Goal: Transaction & Acquisition: Purchase product/service

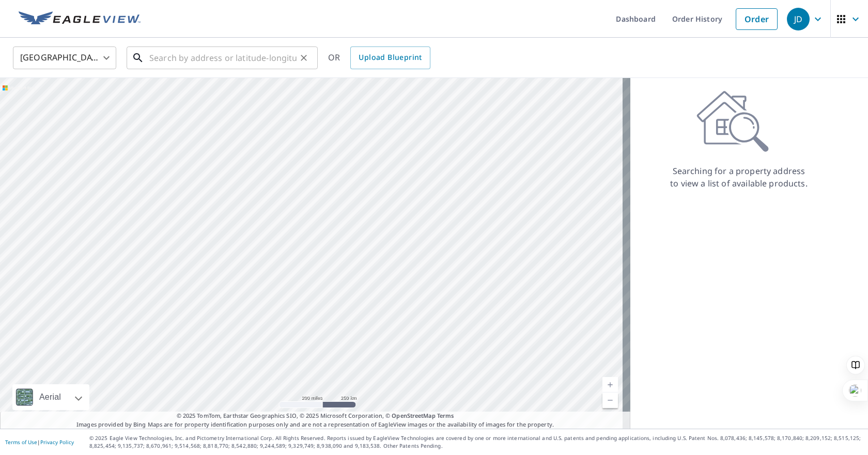
click at [190, 61] on input "text" at bounding box center [222, 57] width 147 height 29
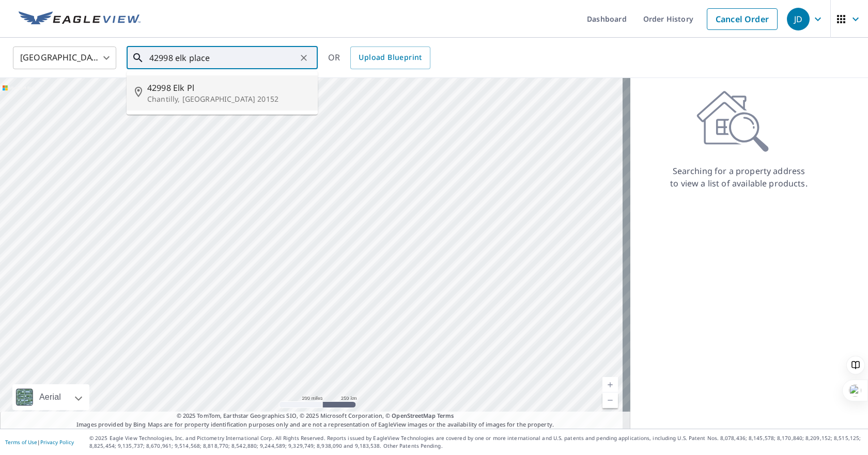
click at [167, 91] on span "42998 Elk Pl" at bounding box center [228, 88] width 162 height 12
type input "[STREET_ADDRESS]"
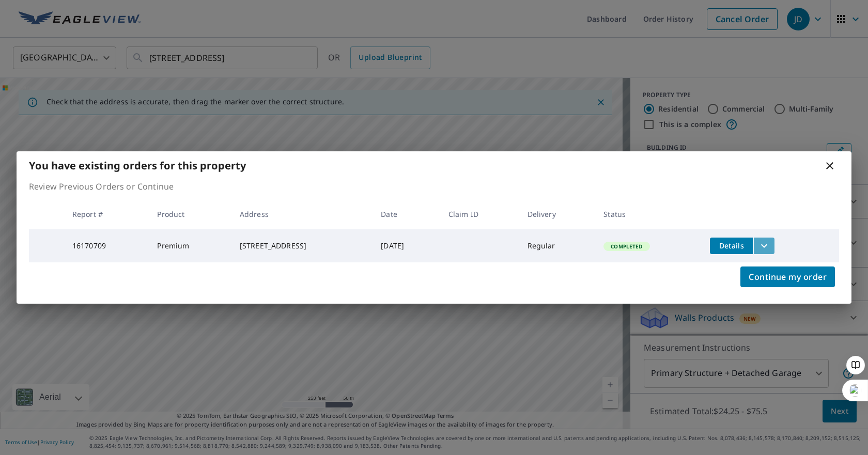
click at [771, 245] on icon "filesDropdownBtn-16170709" at bounding box center [764, 246] width 12 height 12
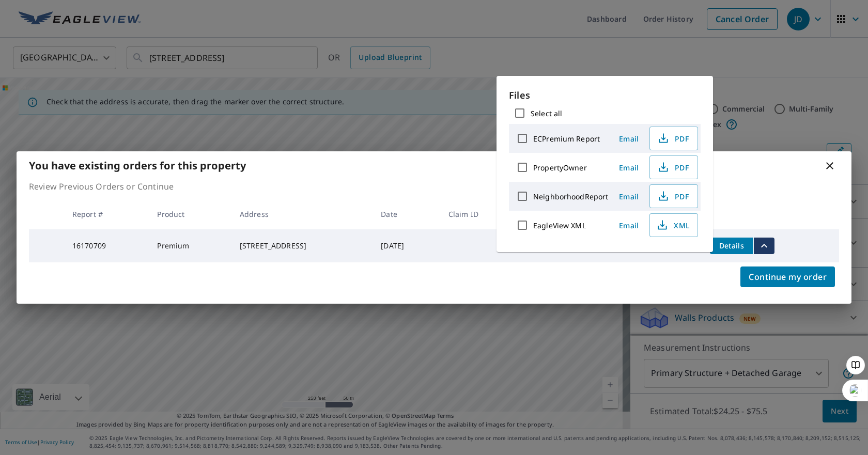
click at [771, 245] on icon "filesDropdownBtn-16170709" at bounding box center [764, 246] width 12 height 12
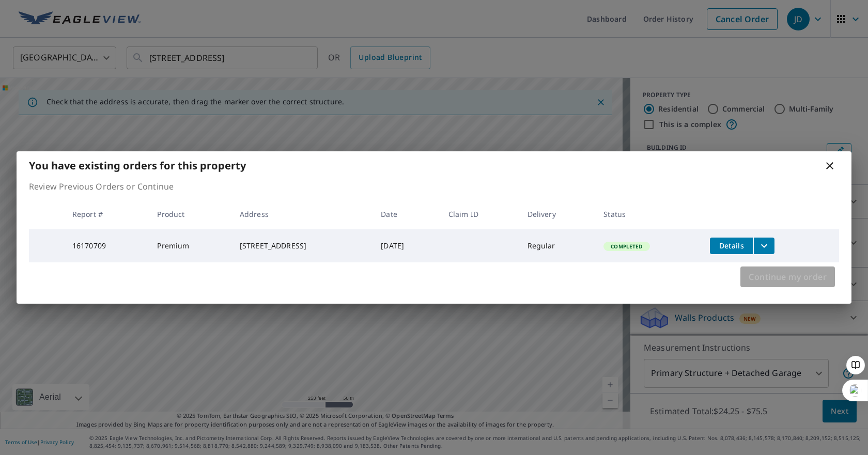
click at [773, 282] on span "Continue my order" at bounding box center [788, 277] width 78 height 14
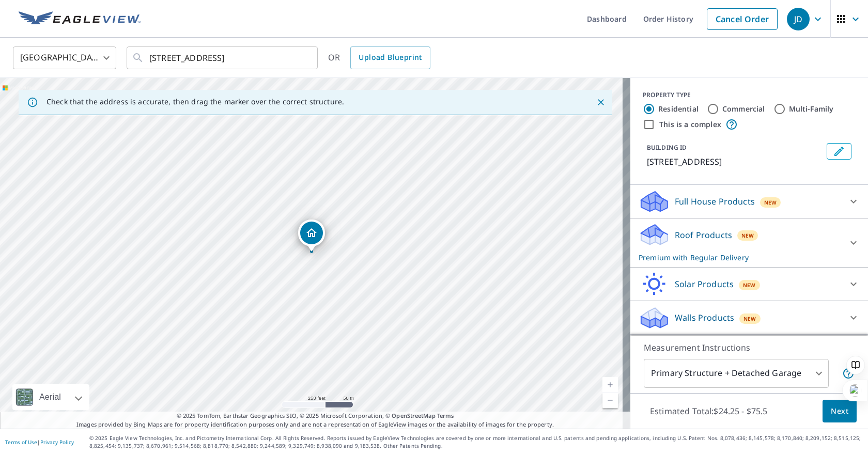
click at [698, 318] on p "Walls Products" at bounding box center [704, 318] width 59 height 12
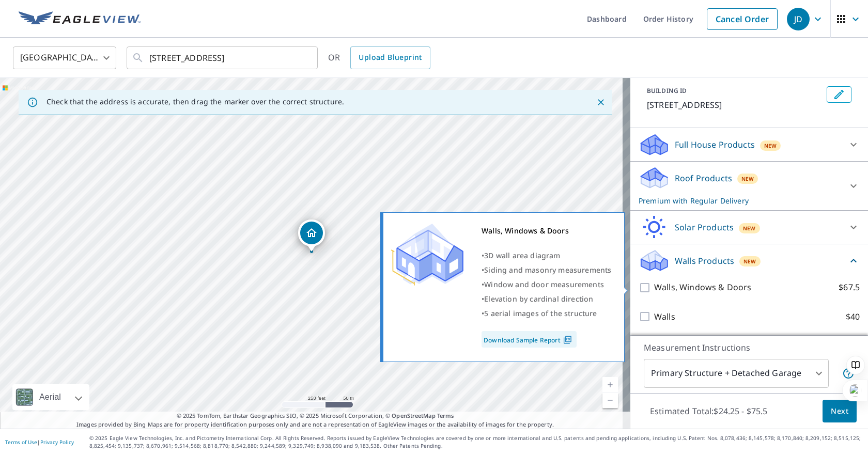
click at [640, 292] on input "Walls, Windows & Doors $67.5" at bounding box center [647, 288] width 16 height 12
checkbox input "true"
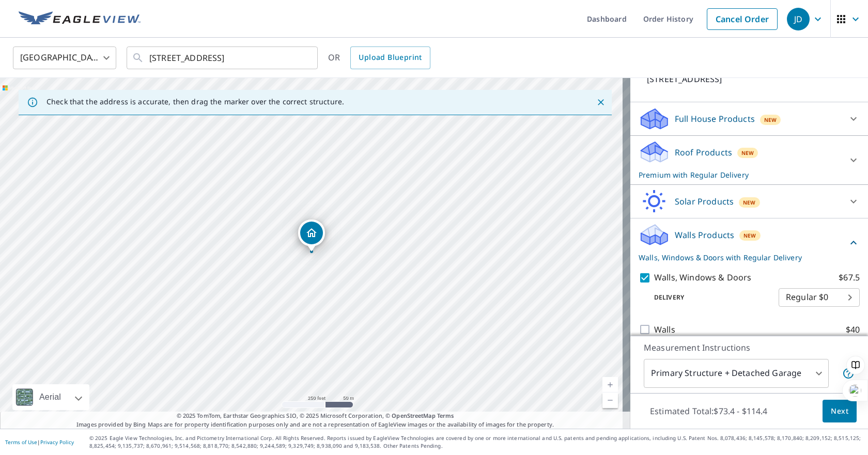
scroll to position [96, 0]
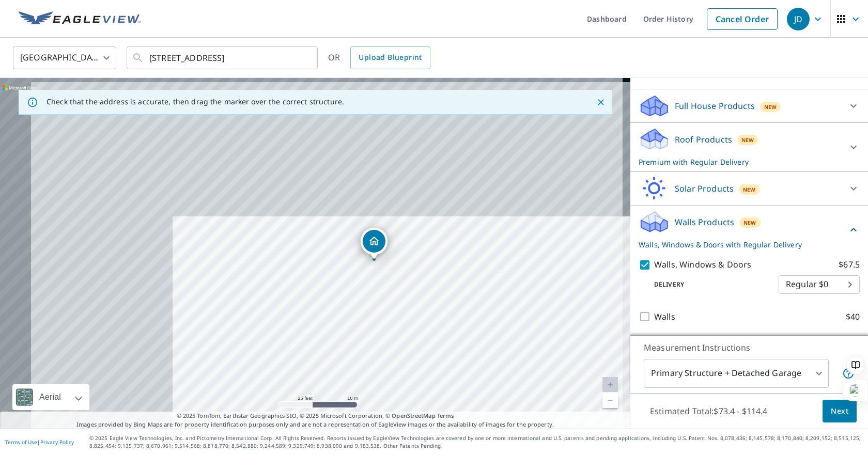
drag, startPoint x: 312, startPoint y: 297, endPoint x: 437, endPoint y: 368, distance: 143.7
click at [437, 368] on div "[STREET_ADDRESS]" at bounding box center [315, 253] width 631 height 351
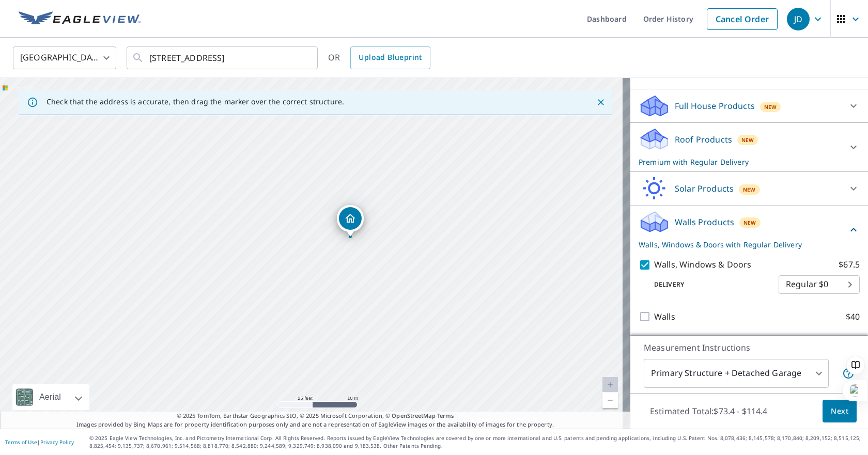
drag, startPoint x: 419, startPoint y: 316, endPoint x: 375, endPoint y: 281, distance: 56.6
click at [375, 281] on div "[STREET_ADDRESS]" at bounding box center [315, 253] width 631 height 351
click at [835, 408] on span "Next" at bounding box center [840, 411] width 18 height 13
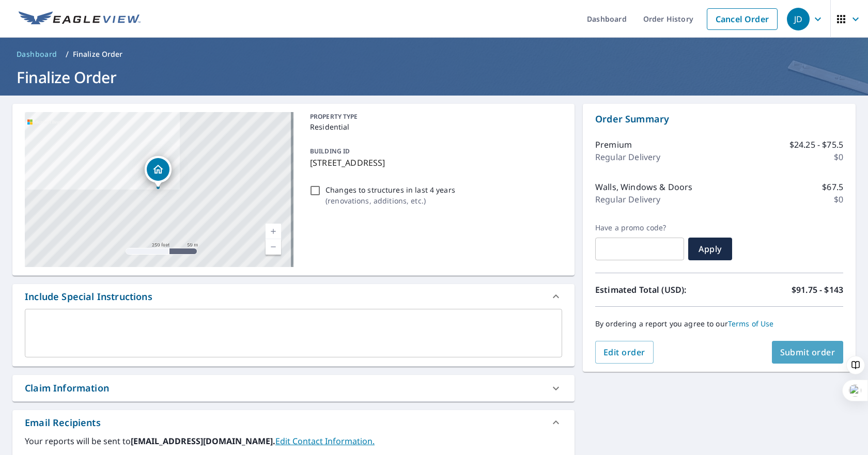
click at [798, 352] on span "Submit order" at bounding box center [808, 352] width 55 height 11
checkbox input "true"
